Goal: Information Seeking & Learning: Understand process/instructions

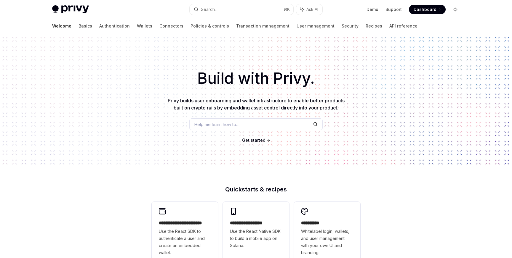
click at [428, 10] on span "Dashboard" at bounding box center [424, 10] width 23 height 6
click at [389, 30] on link "API reference" at bounding box center [403, 26] width 28 height 14
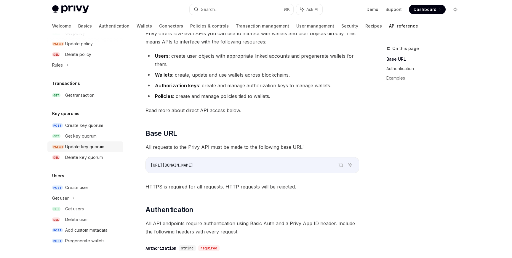
scroll to position [66, 0]
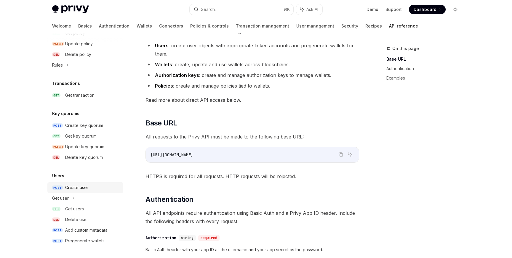
click at [72, 186] on div "Create user" at bounding box center [76, 187] width 23 height 7
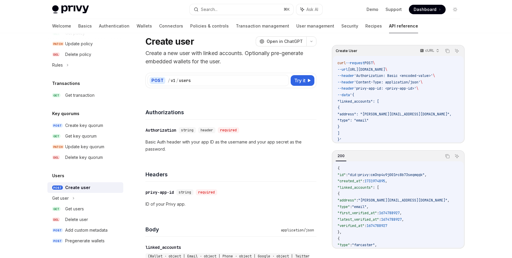
scroll to position [19, 0]
click at [421, 8] on span "Dashboard" at bounding box center [424, 10] width 23 height 6
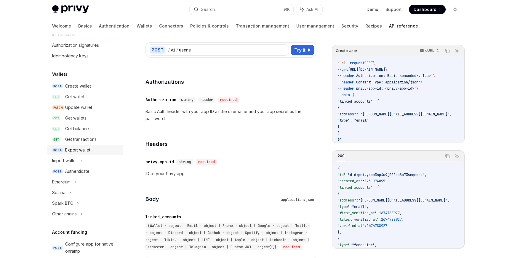
scroll to position [20, 0]
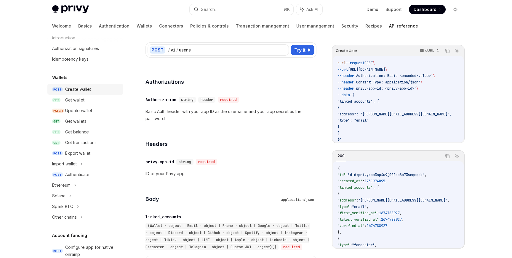
click at [82, 87] on div "Create wallet" at bounding box center [78, 89] width 26 height 7
type textarea "*"
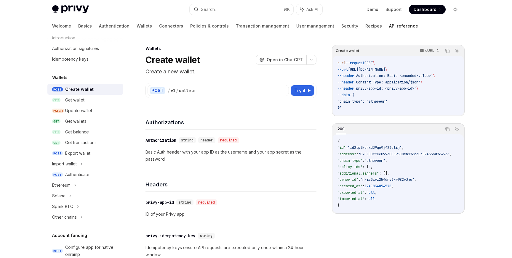
click at [83, 89] on div "Create wallet" at bounding box center [79, 89] width 28 height 7
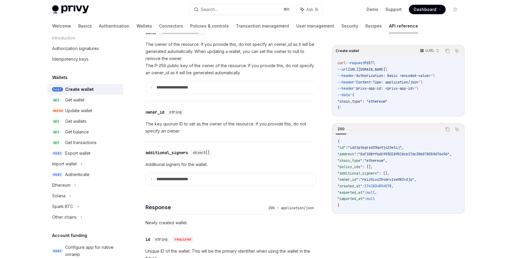
scroll to position [395, 0]
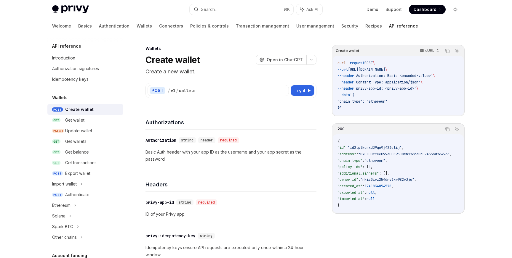
click at [223, 153] on p "Basic Auth header with your app ID as the username and your app secret as the p…" at bounding box center [230, 156] width 171 height 14
click at [239, 150] on p "Basic Auth header with your app ID as the username and your app secret as the p…" at bounding box center [230, 156] width 171 height 14
click at [225, 164] on div "​ Authorization string header required Basic Auth header with your app ID as th…" at bounding box center [230, 150] width 171 height 40
